Goal: Task Accomplishment & Management: Complete application form

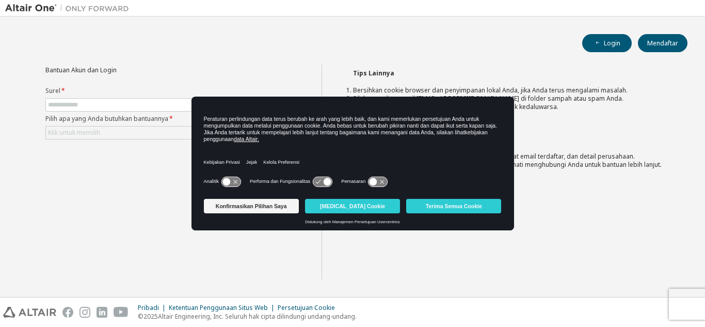
click at [403, 25] on div "Login Mendaftar Bantuan Akun dan Login Surel * Pilih apa yang Anda butuhkan ban…" at bounding box center [352, 157] width 695 height 270
click at [665, 41] on font "Mendaftar" at bounding box center [662, 43] width 31 height 9
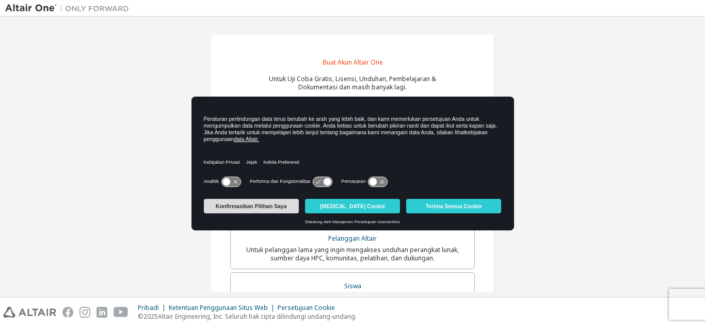
click at [277, 204] on font "Konfirmasikan Pilihan Saya" at bounding box center [251, 206] width 71 height 6
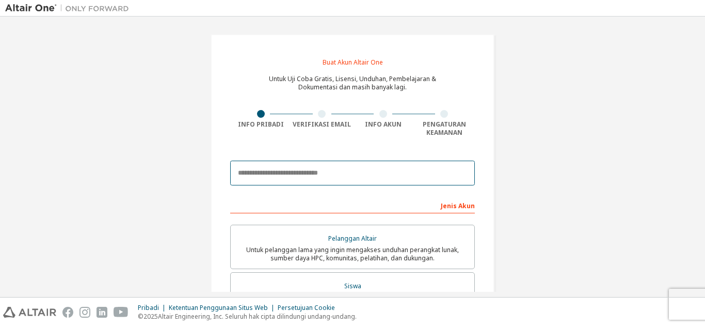
click at [346, 164] on input "email" at bounding box center [352, 173] width 245 height 25
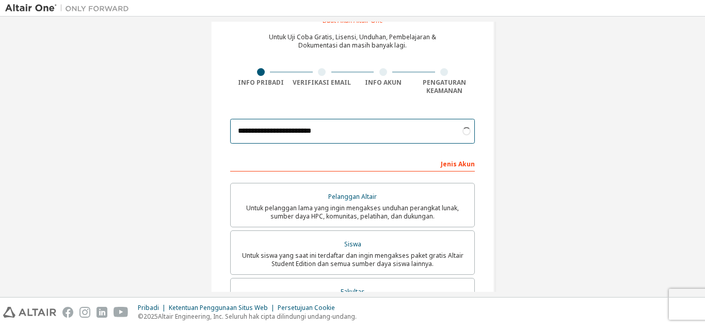
scroll to position [43, 0]
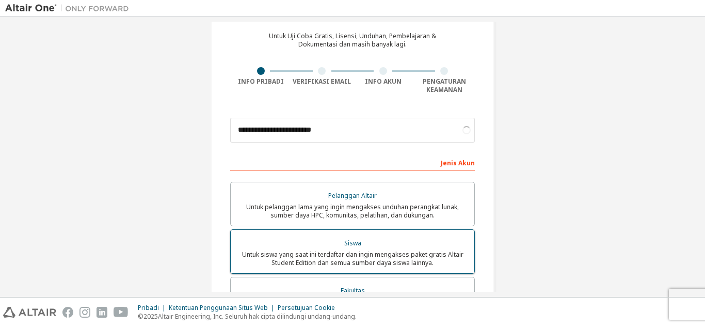
click at [381, 236] on div "Siswa" at bounding box center [352, 243] width 231 height 14
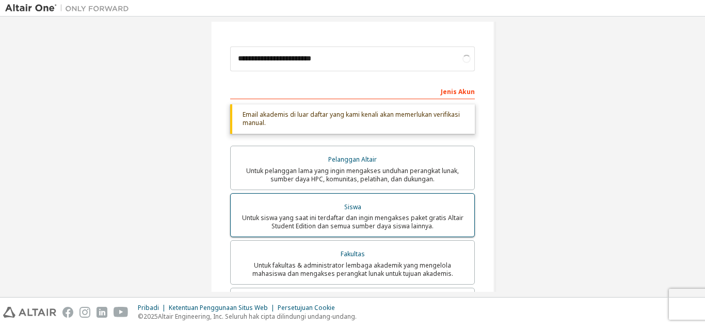
scroll to position [115, 0]
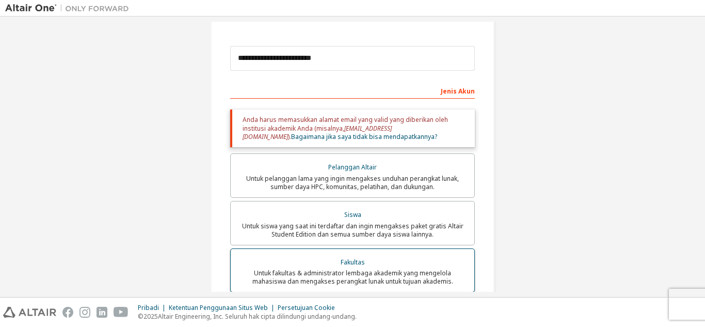
click at [380, 258] on div "Fakultas" at bounding box center [352, 262] width 231 height 14
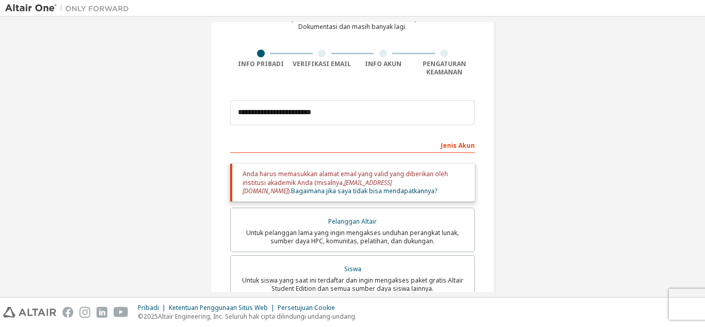
scroll to position [55, 0]
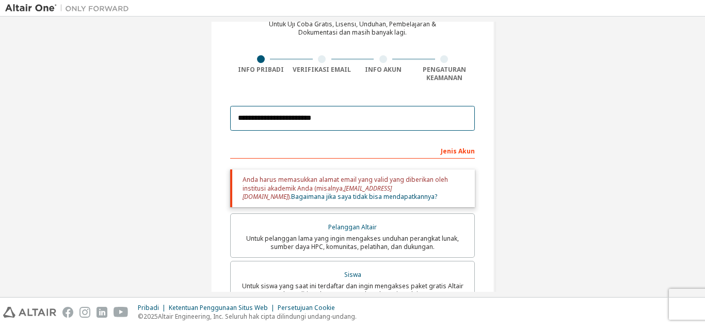
click at [415, 119] on input "**********" at bounding box center [352, 118] width 245 height 25
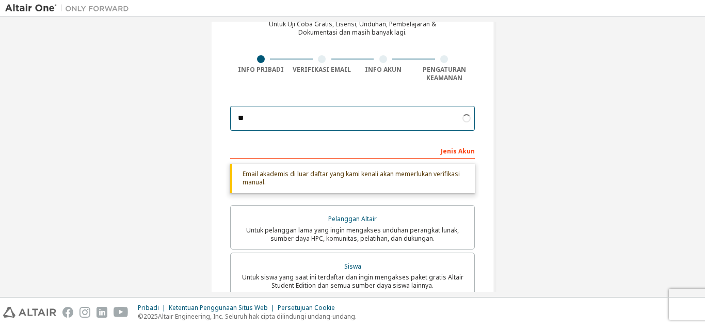
type input "*"
type input "**********"
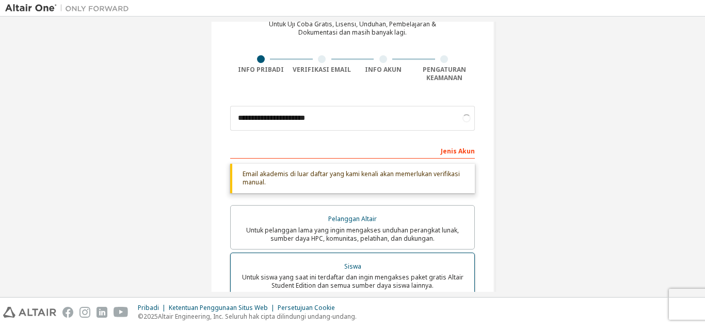
click at [360, 260] on div "Siswa" at bounding box center [352, 266] width 231 height 14
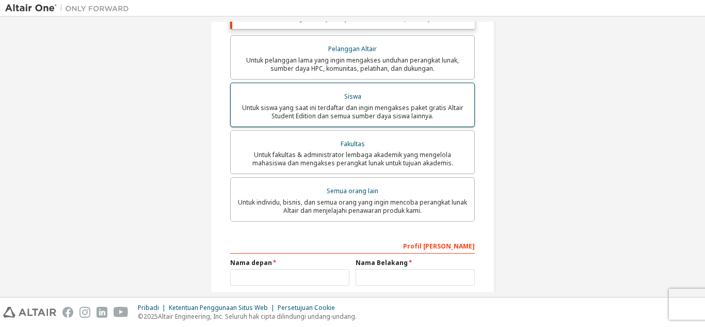
scroll to position [240, 0]
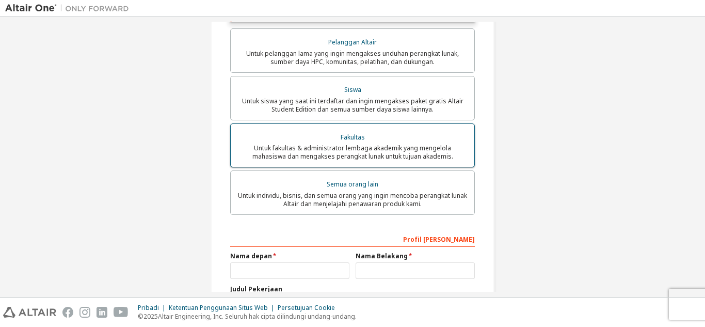
click at [388, 146] on font "Untuk fakultas & administrator lembaga akademik yang mengelola mahasiswa dan me…" at bounding box center [352, 152] width 201 height 17
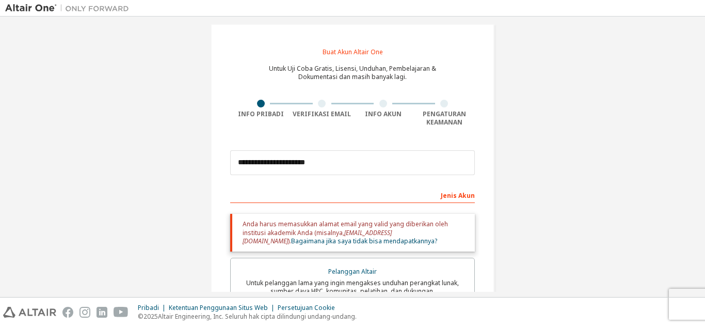
scroll to position [0, 0]
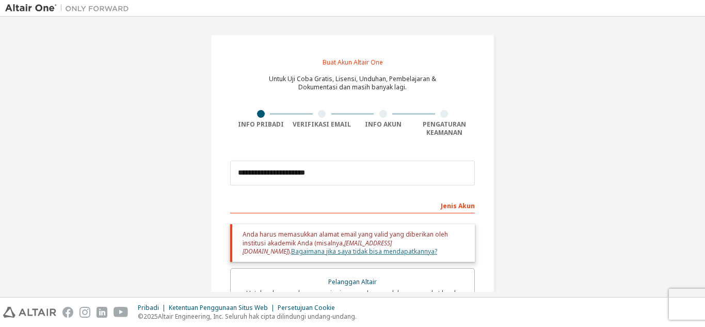
click at [437, 247] on font "Bagaimana jika saya tidak bisa mendapatkannya?" at bounding box center [364, 251] width 146 height 9
